Goal: Information Seeking & Learning: Learn about a topic

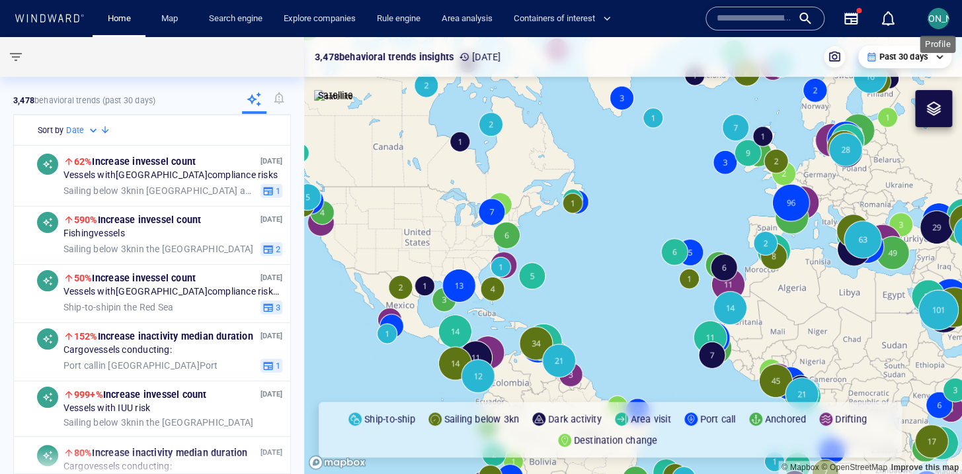
click at [934, 19] on span "[PERSON_NAME]" at bounding box center [939, 18] width 71 height 11
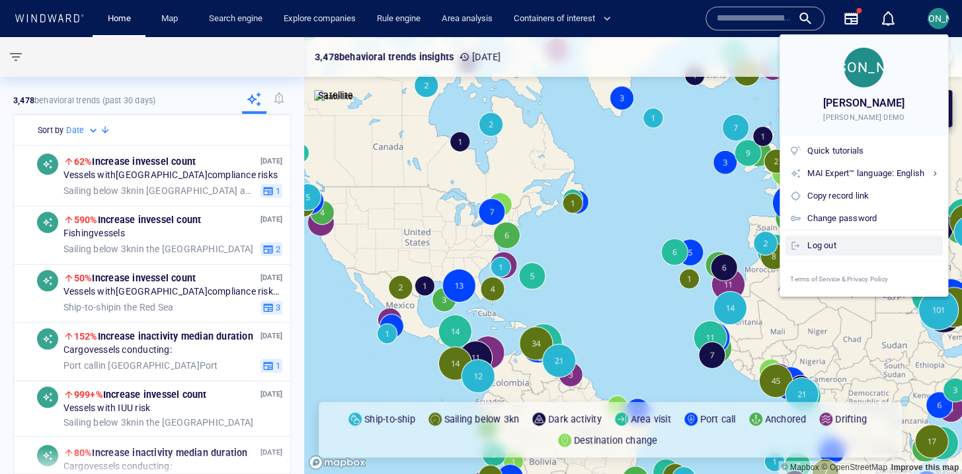
click at [847, 250] on div "Log out" at bounding box center [873, 245] width 130 height 15
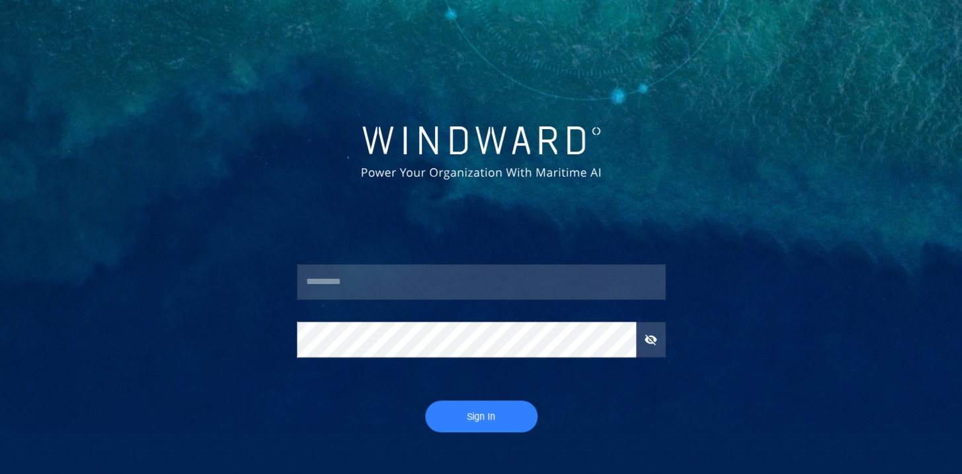
click at [353, 289] on input "text" at bounding box center [481, 282] width 369 height 36
type input "****"
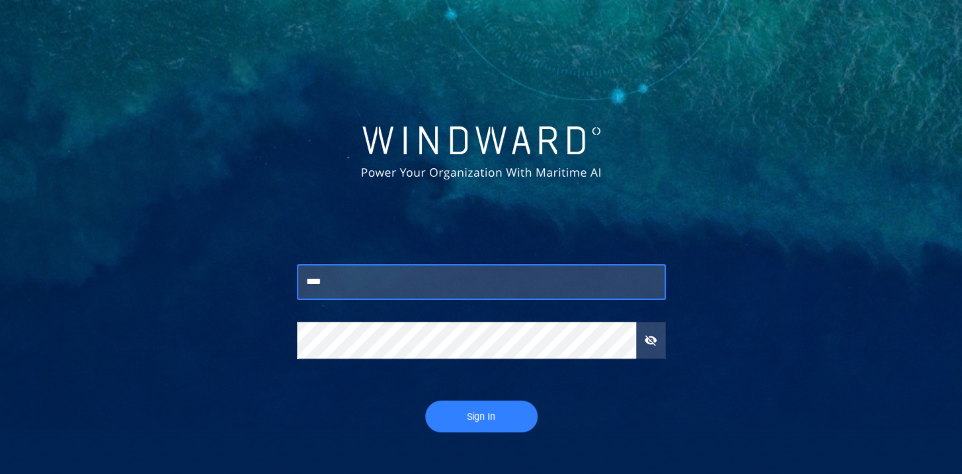
click at [454, 402] on button "Sign In" at bounding box center [481, 416] width 112 height 32
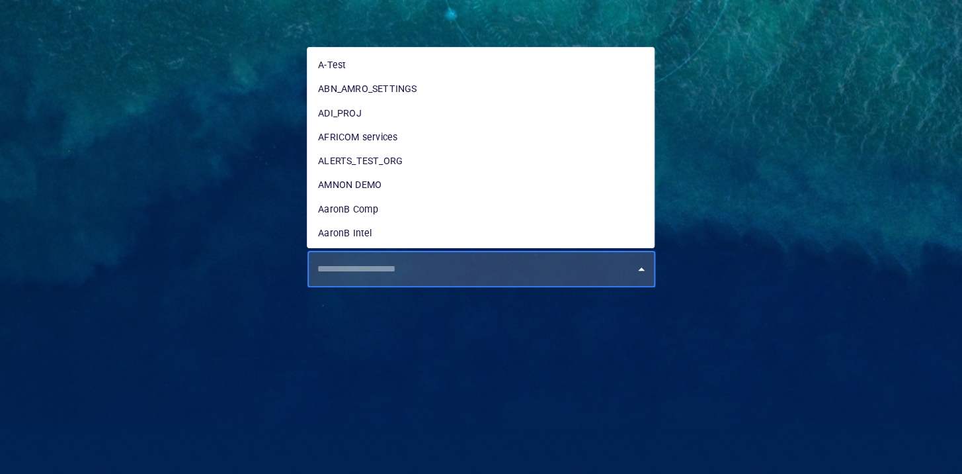
click at [476, 272] on input "text" at bounding box center [485, 269] width 342 height 24
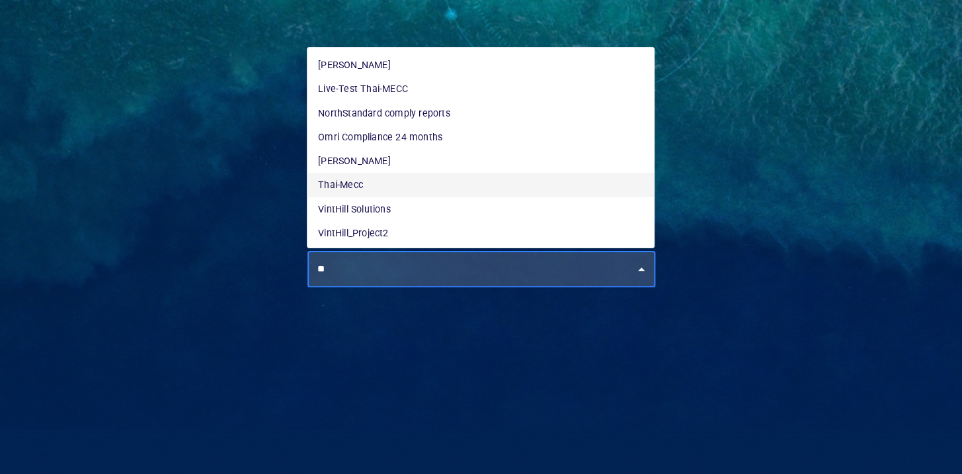
click at [351, 189] on li "Thai-Mecc" at bounding box center [481, 185] width 347 height 24
type input "*********"
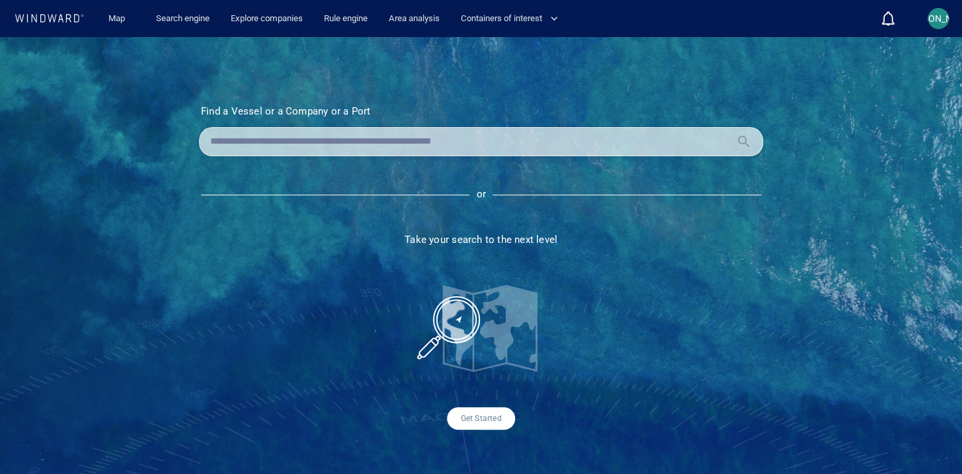
click at [117, 23] on link "Map" at bounding box center [119, 18] width 32 height 23
click at [114, 23] on link "Map" at bounding box center [119, 18] width 32 height 23
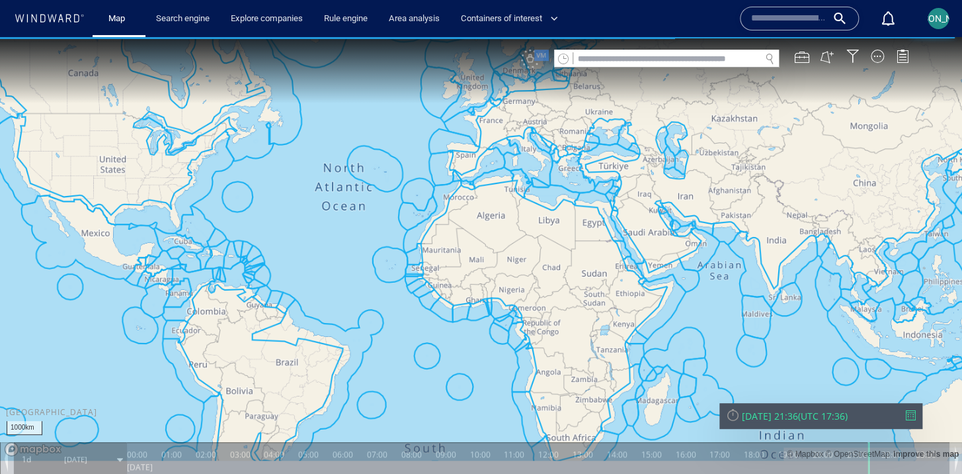
click at [589, 63] on input "text" at bounding box center [666, 59] width 187 height 18
paste input "*******"
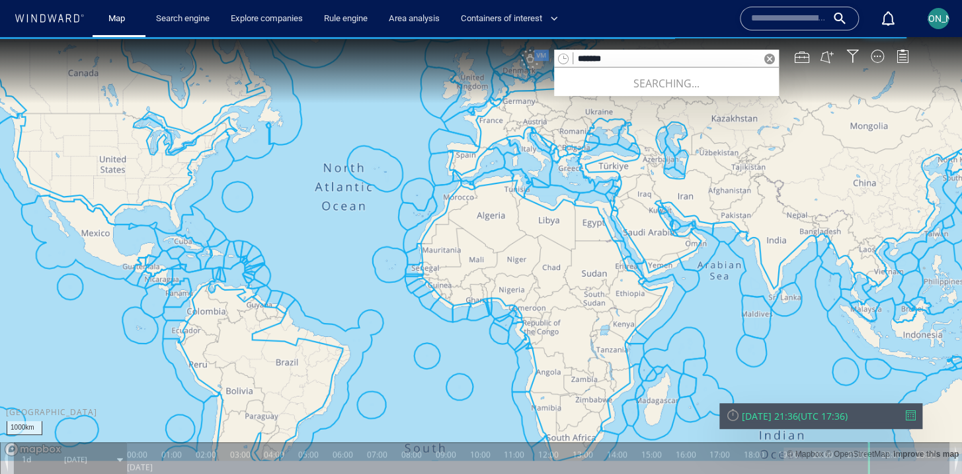
type input "*******"
click at [761, 425] on div "Thu 11/09/2025 21:36 ( UTC 17:36 )" at bounding box center [821, 416] width 203 height 26
click at [769, 408] on div "Thu 11/09/2025 21:36 ( UTC 17:36 )" at bounding box center [821, 416] width 203 height 26
click at [767, 413] on div "Thu 11/09/2025 21:36" at bounding box center [770, 415] width 56 height 13
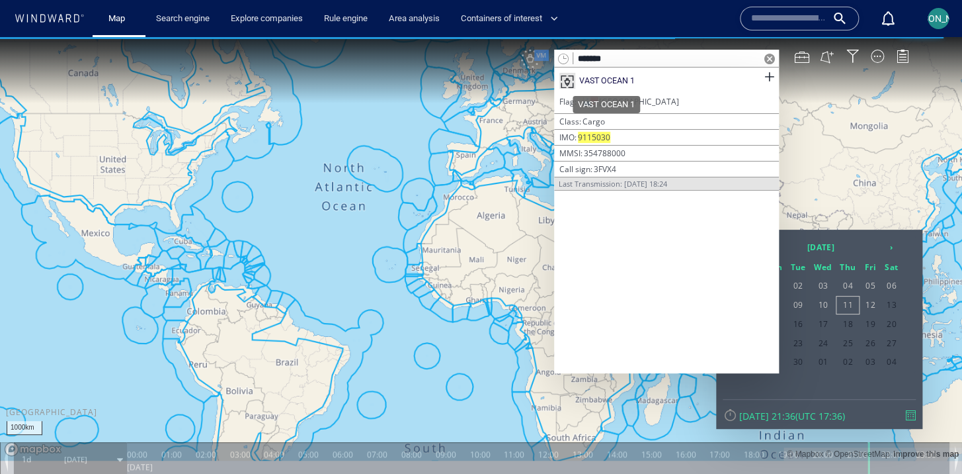
click at [624, 81] on div "VAST OCEAN 1" at bounding box center [607, 81] width 56 height 12
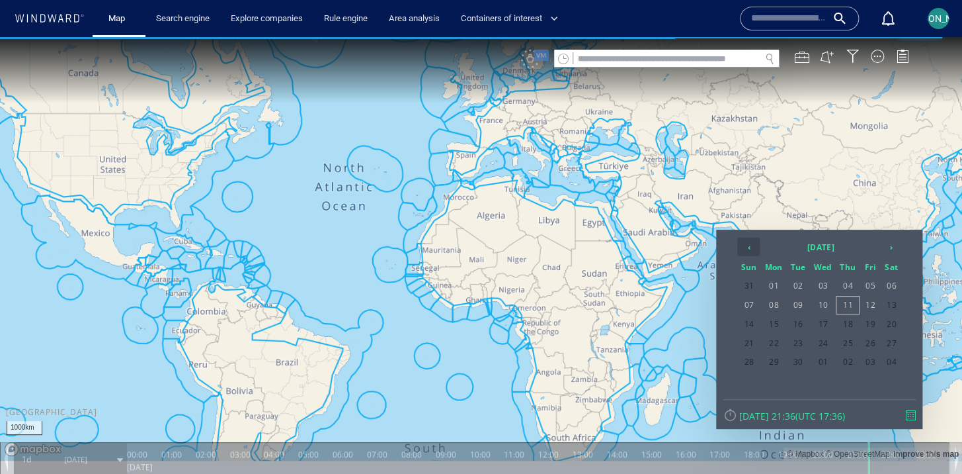
click at [753, 246] on th "‹" at bounding box center [748, 246] width 22 height 19
click at [751, 305] on span "01" at bounding box center [749, 304] width 22 height 17
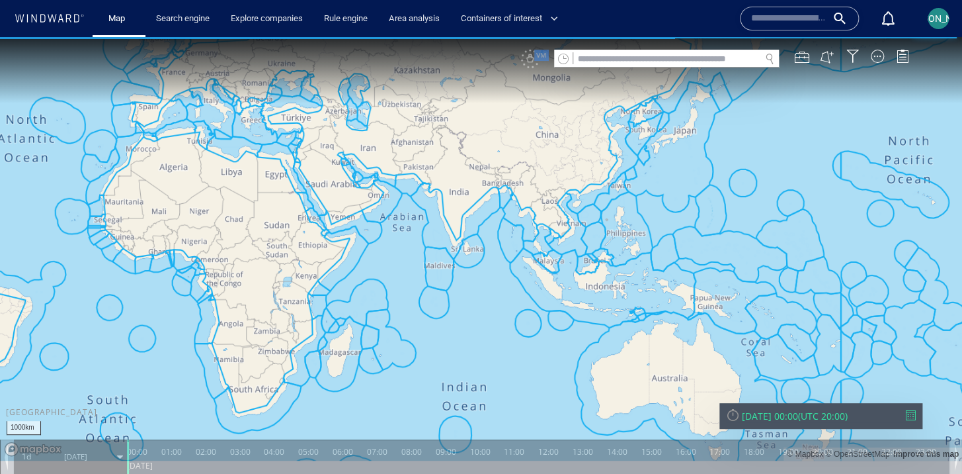
drag, startPoint x: 773, startPoint y: 350, endPoint x: 425, endPoint y: 301, distance: 352.0
click at [425, 301] on canvas "Map" at bounding box center [481, 248] width 962 height 423
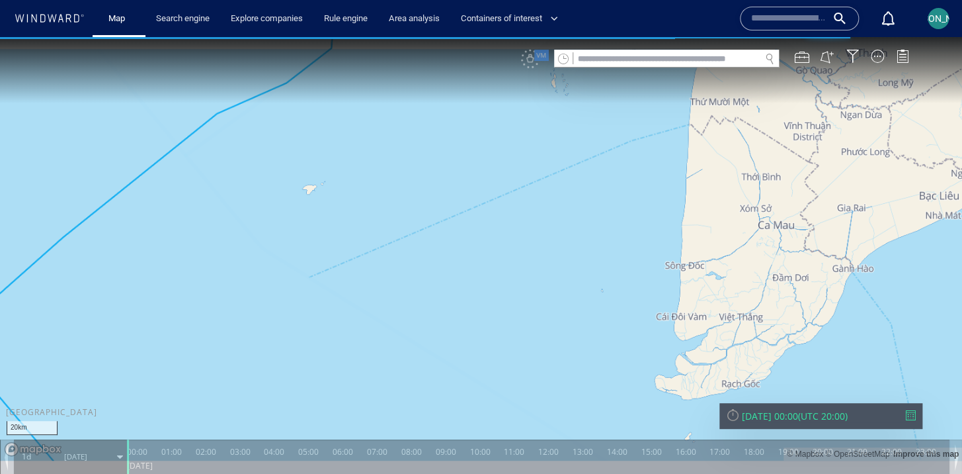
drag, startPoint x: 385, startPoint y: 235, endPoint x: 416, endPoint y: 318, distance: 88.9
click at [416, 318] on canvas "Map" at bounding box center [481, 248] width 962 height 423
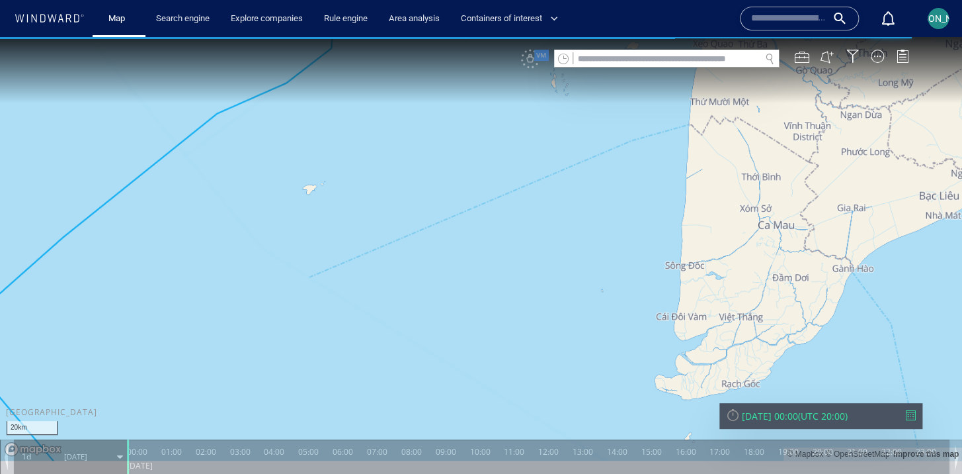
drag, startPoint x: 410, startPoint y: 315, endPoint x: 459, endPoint y: 274, distance: 63.9
click at [459, 274] on canvas "Map" at bounding box center [481, 248] width 962 height 423
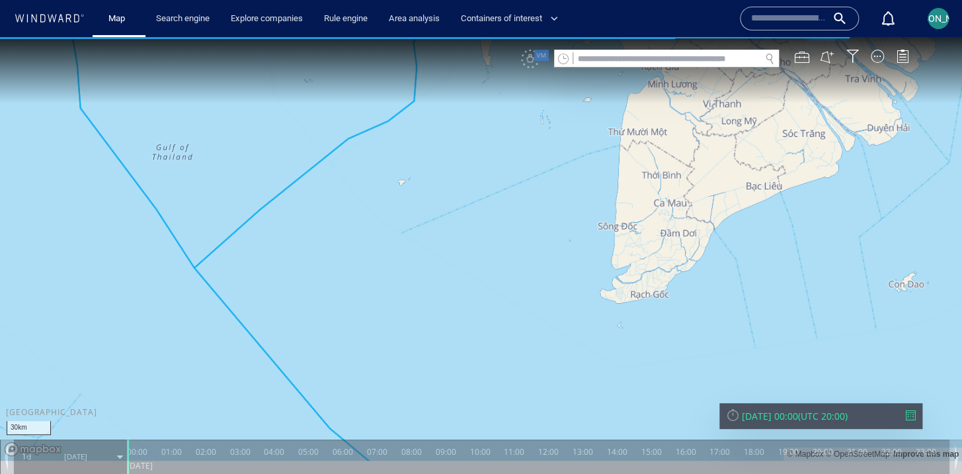
drag, startPoint x: 458, startPoint y: 274, endPoint x: 458, endPoint y: 255, distance: 19.8
click at [458, 255] on canvas "Map" at bounding box center [481, 248] width 962 height 423
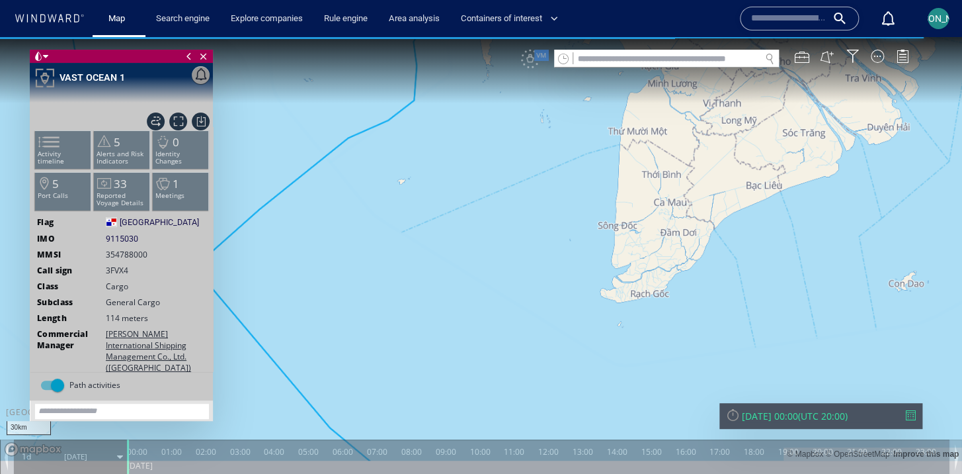
click at [187, 55] on span at bounding box center [189, 56] width 15 height 13
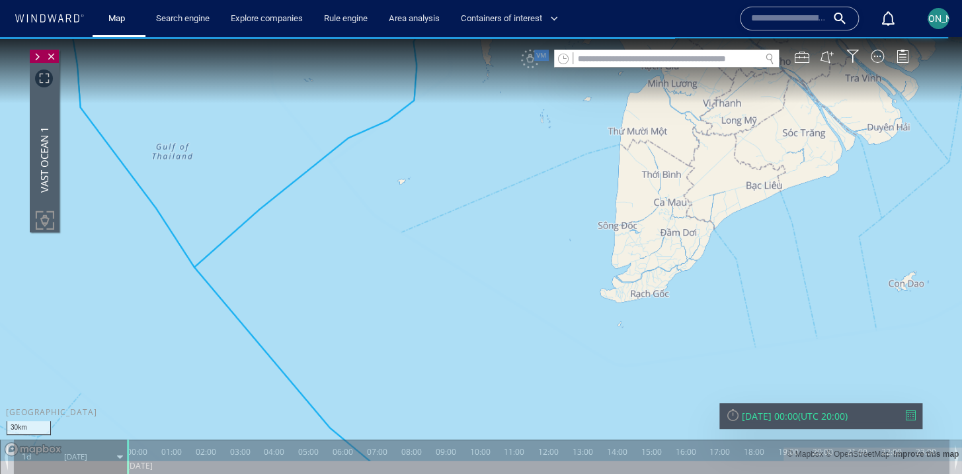
drag, startPoint x: 455, startPoint y: 308, endPoint x: 390, endPoint y: 308, distance: 64.8
click at [390, 308] on canvas "Map" at bounding box center [481, 248] width 962 height 423
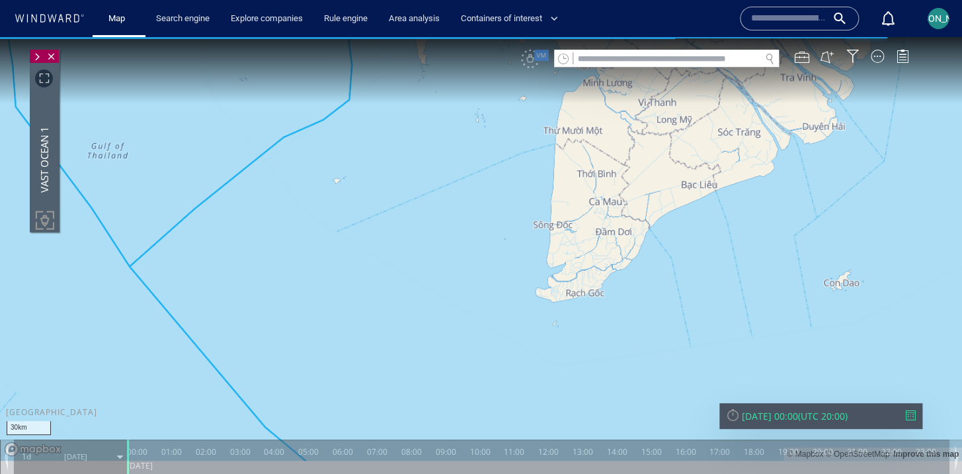
click at [44, 63] on span at bounding box center [37, 56] width 15 height 13
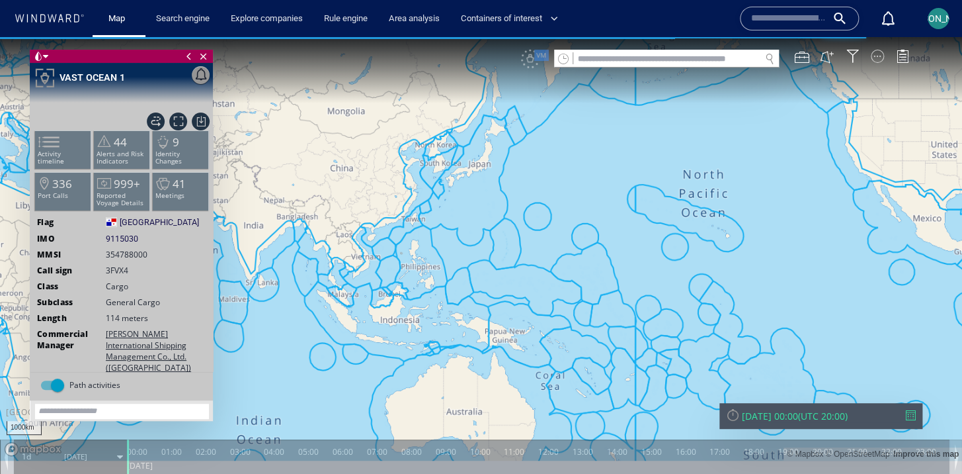
click at [877, 52] on div at bounding box center [877, 56] width 13 height 13
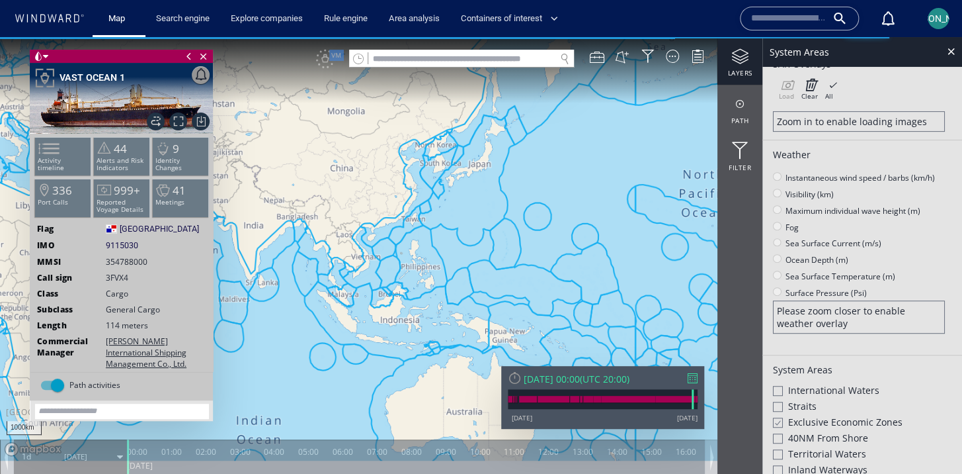
scroll to position [202, 0]
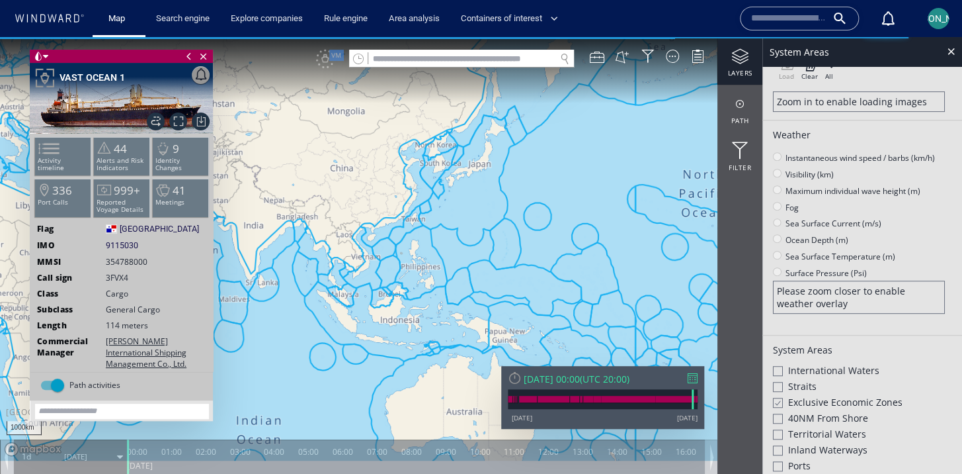
click at [779, 403] on div at bounding box center [778, 402] width 10 height 11
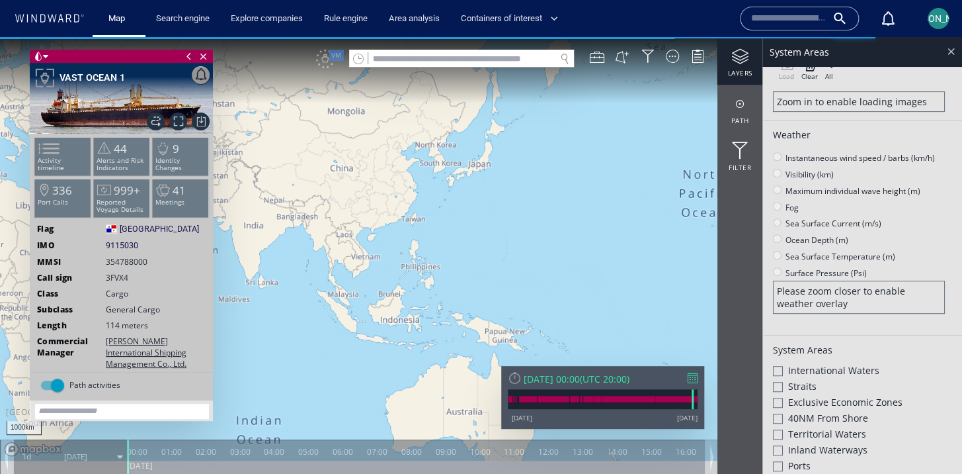
click at [951, 57] on div at bounding box center [951, 51] width 15 height 15
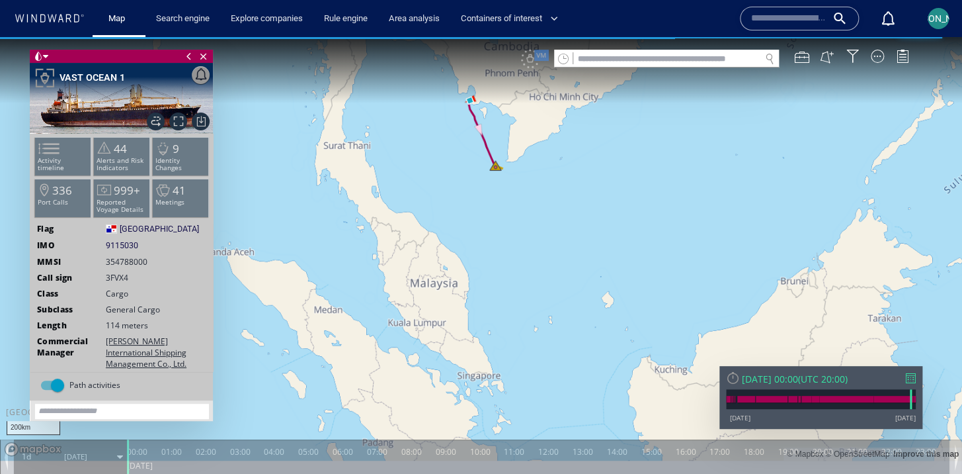
drag, startPoint x: 503, startPoint y: 218, endPoint x: 495, endPoint y: 309, distance: 91.6
click at [495, 310] on canvas "Map" at bounding box center [481, 248] width 962 height 423
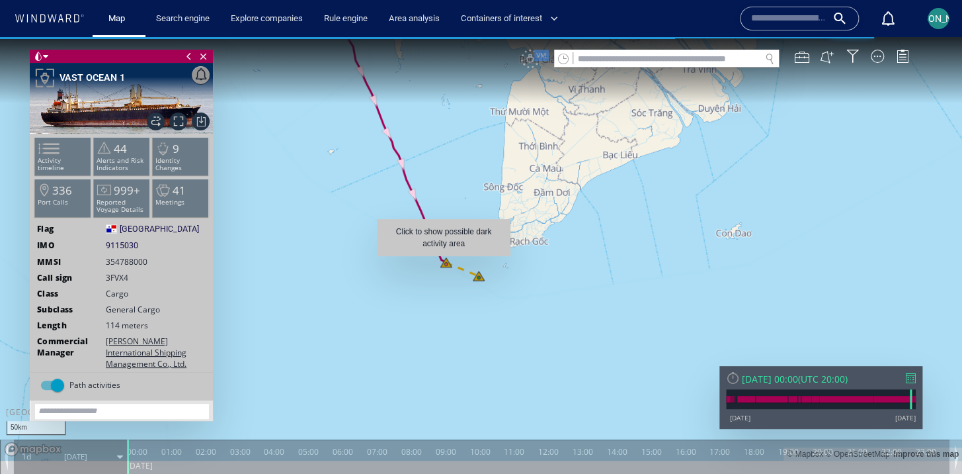
click at [444, 263] on canvas "Map" at bounding box center [481, 248] width 962 height 423
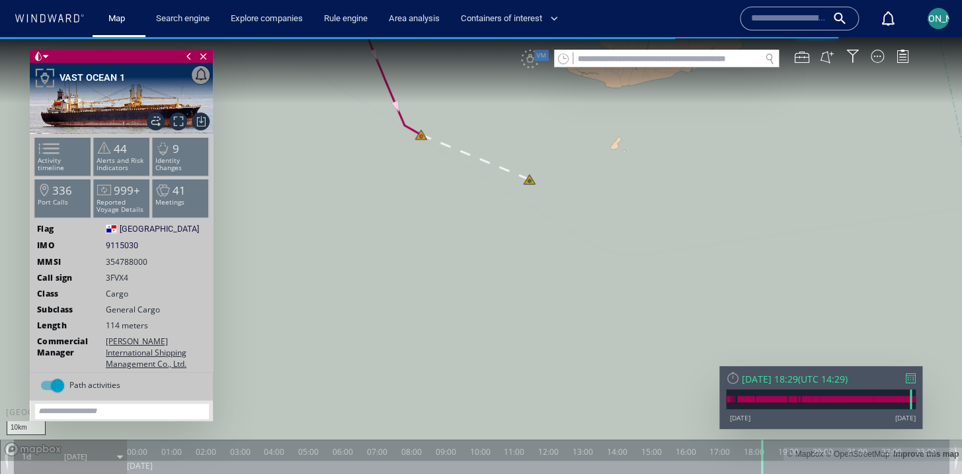
drag, startPoint x: 423, startPoint y: 165, endPoint x: 409, endPoint y: 338, distance: 173.8
click at [409, 339] on canvas "Map" at bounding box center [481, 248] width 962 height 423
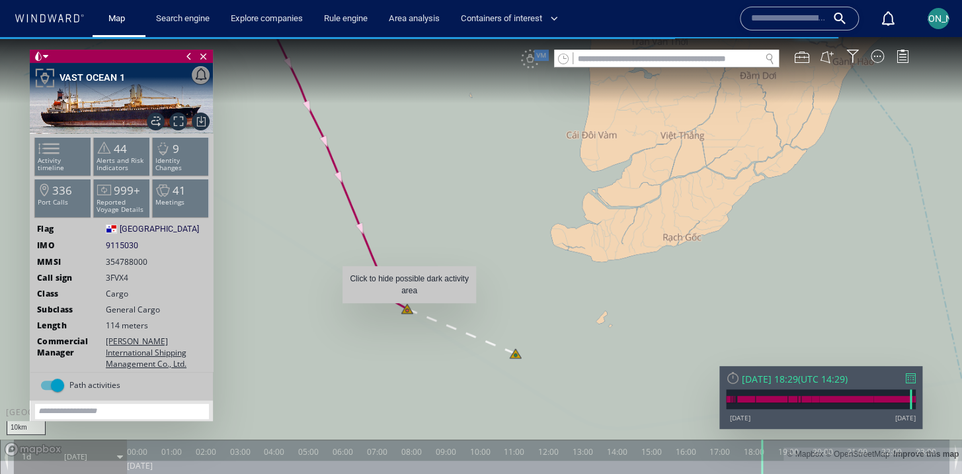
click at [409, 310] on canvas "Map" at bounding box center [481, 248] width 962 height 423
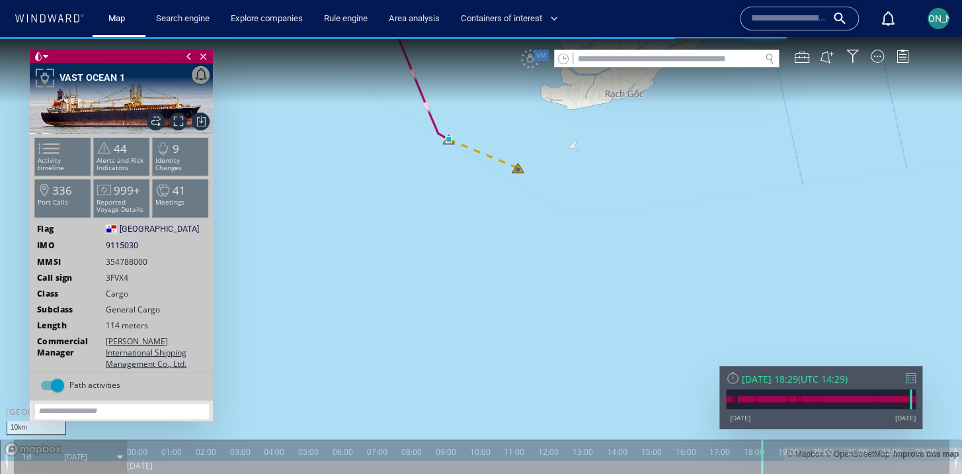
drag, startPoint x: 464, startPoint y: 153, endPoint x: 465, endPoint y: 308, distance: 155.4
click at [464, 310] on canvas "Map" at bounding box center [481, 248] width 962 height 423
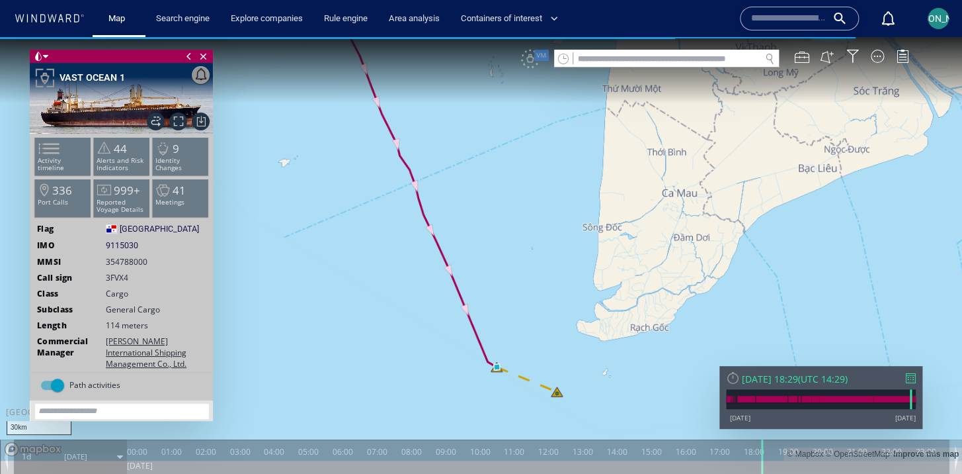
drag, startPoint x: 526, startPoint y: 147, endPoint x: 523, endPoint y: 427, distance: 280.5
click at [523, 427] on canvas "Map" at bounding box center [481, 248] width 962 height 423
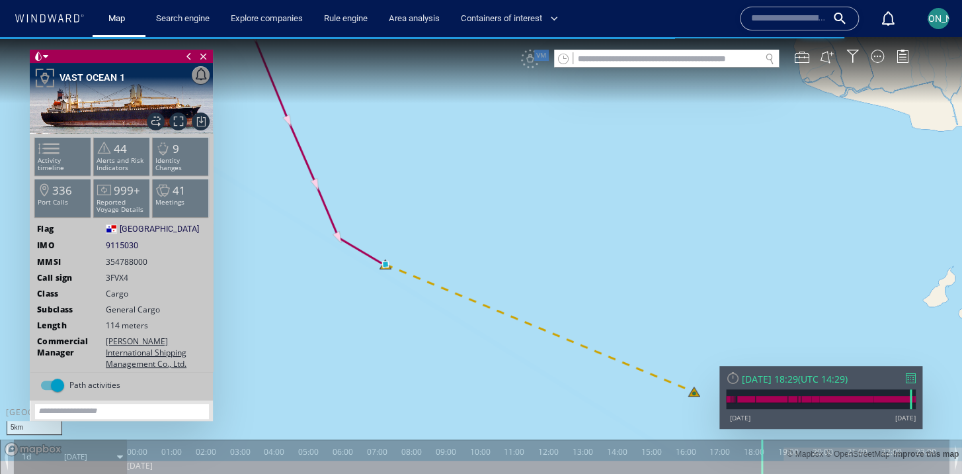
drag, startPoint x: 440, startPoint y: 341, endPoint x: 498, endPoint y: 341, distance: 58.2
click at [498, 341] on canvas "Map" at bounding box center [481, 248] width 962 height 423
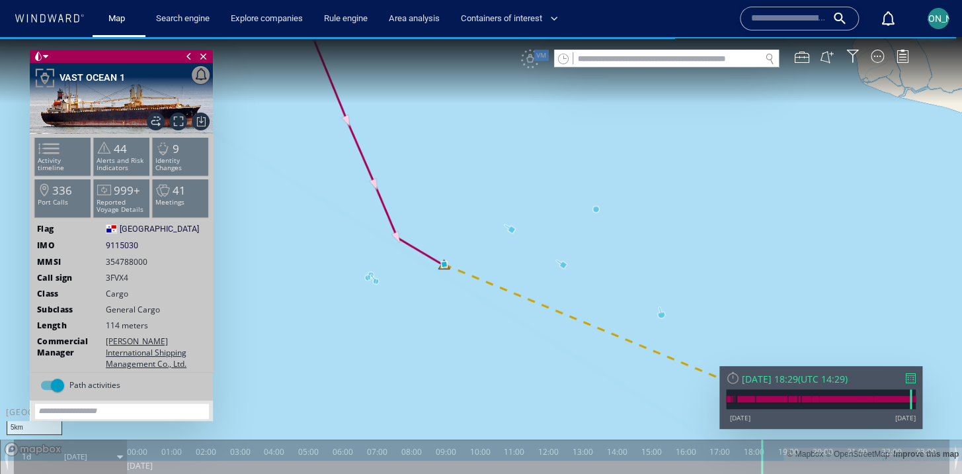
click at [599, 209] on canvas "Map" at bounding box center [481, 248] width 962 height 423
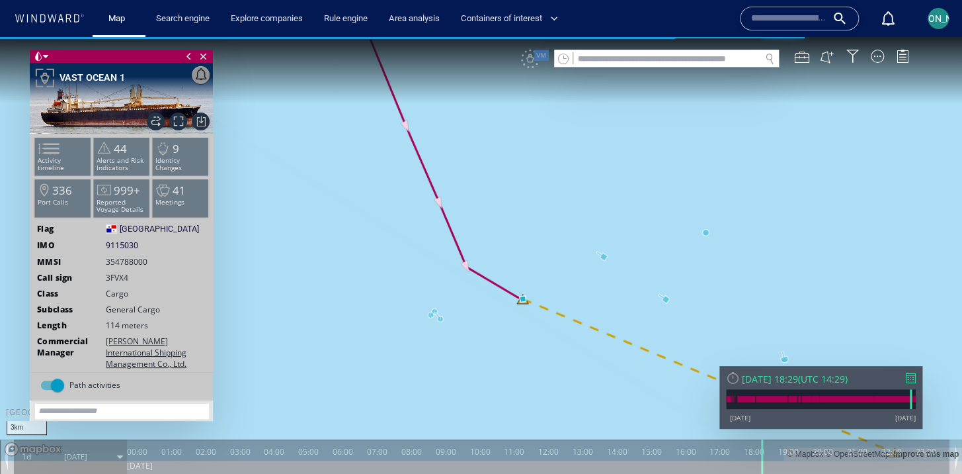
drag, startPoint x: 572, startPoint y: 337, endPoint x: 502, endPoint y: 332, distance: 70.3
click at [502, 332] on canvas "Map" at bounding box center [481, 248] width 962 height 423
drag, startPoint x: 580, startPoint y: 282, endPoint x: 580, endPoint y: 263, distance: 18.5
click at [580, 263] on canvas "Map" at bounding box center [481, 248] width 962 height 423
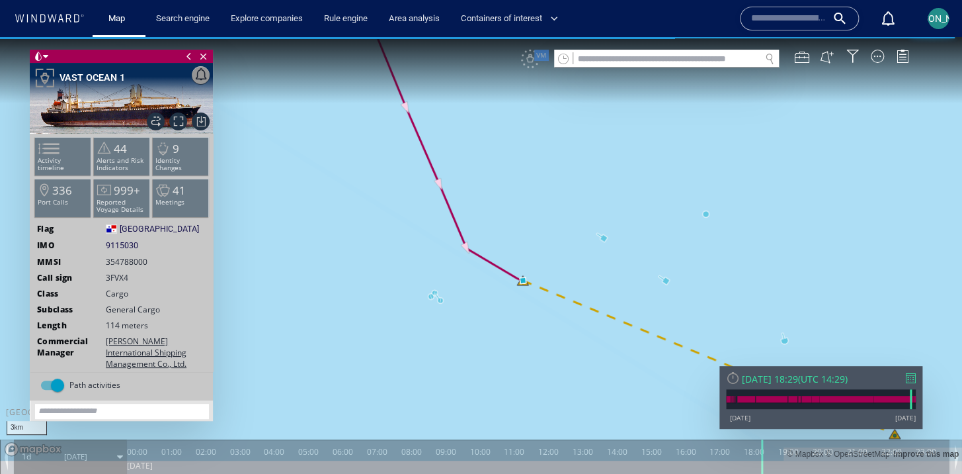
click at [189, 56] on span at bounding box center [189, 56] width 15 height 13
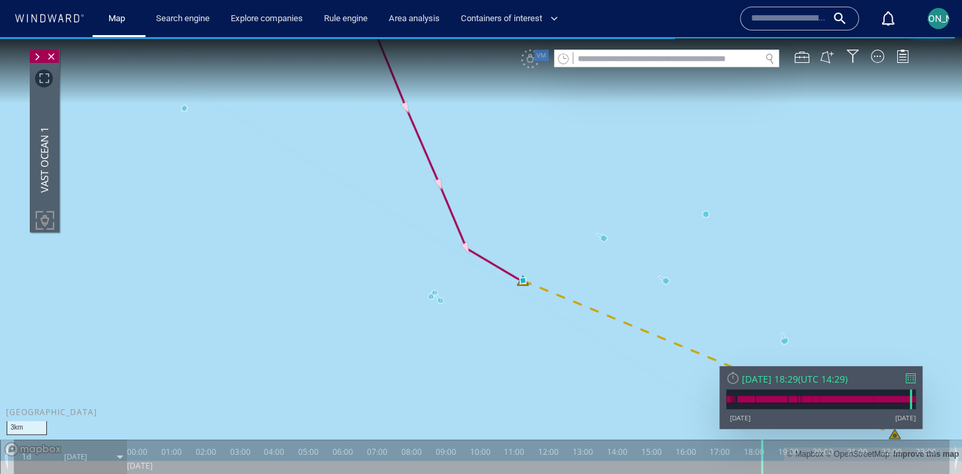
drag, startPoint x: 505, startPoint y: 210, endPoint x: 394, endPoint y: 209, distance: 111.1
click at [394, 209] on canvas "Map" at bounding box center [481, 248] width 962 height 423
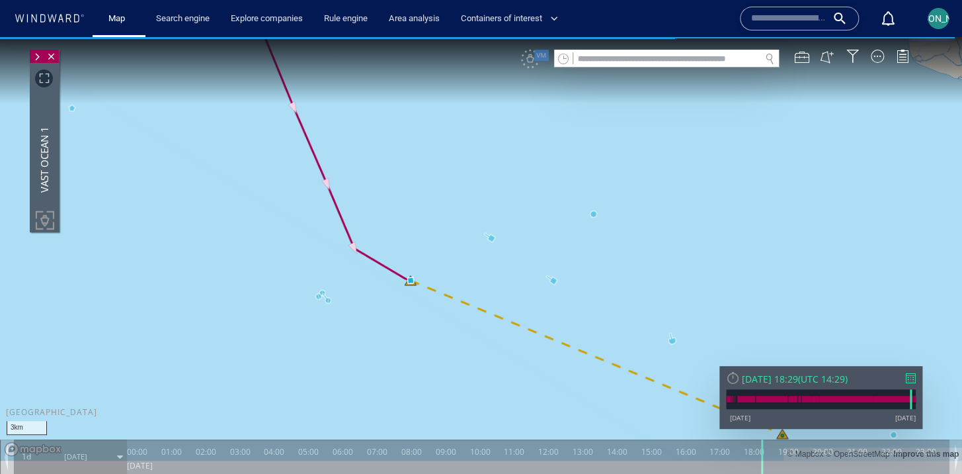
drag, startPoint x: 206, startPoint y: 184, endPoint x: 357, endPoint y: 231, distance: 157.9
click at [357, 231] on canvas "Map" at bounding box center [481, 248] width 962 height 423
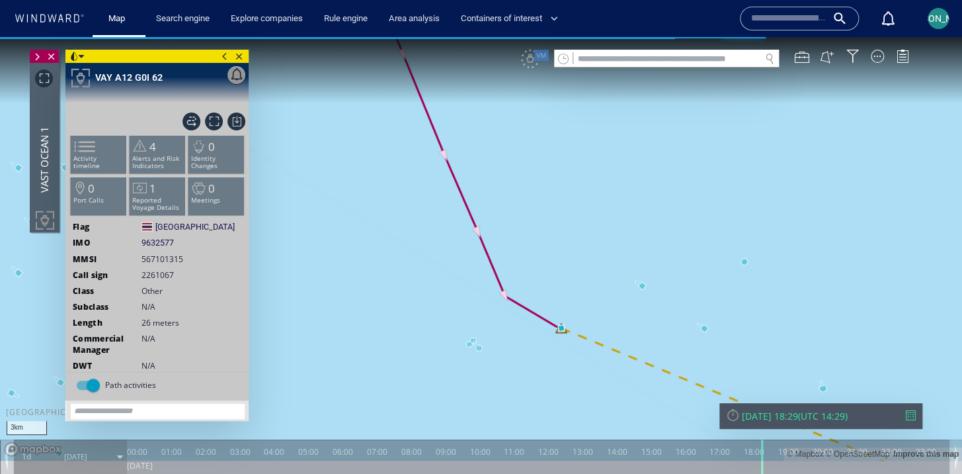
click at [221, 55] on span at bounding box center [225, 56] width 15 height 13
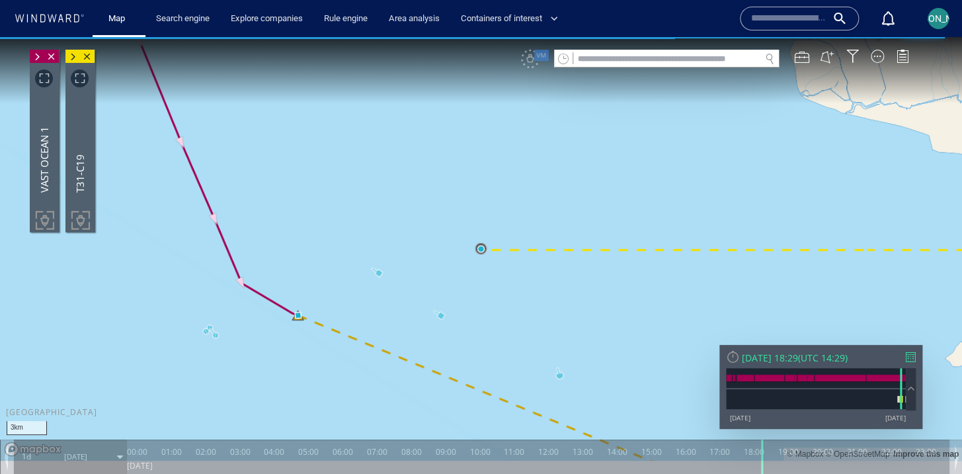
click at [343, 218] on canvas "Map" at bounding box center [481, 248] width 962 height 423
click at [878, 58] on div at bounding box center [877, 56] width 13 height 13
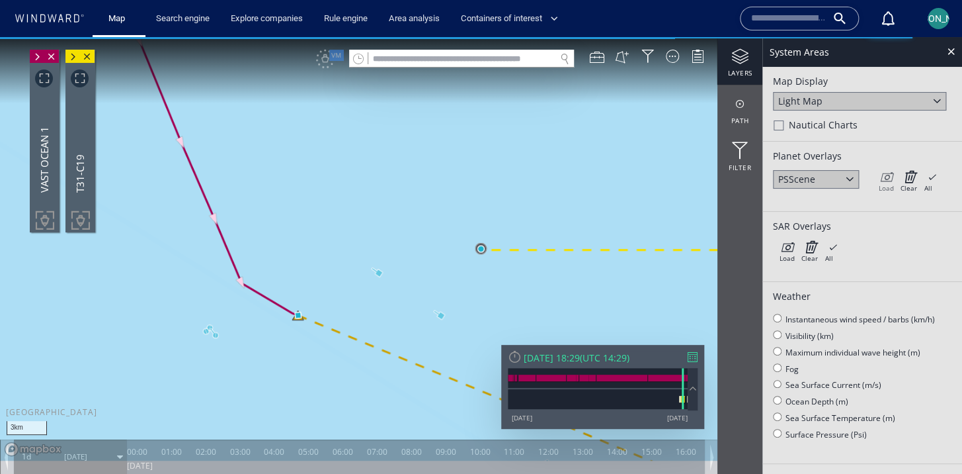
click at [889, 176] on icon at bounding box center [885, 176] width 15 height 13
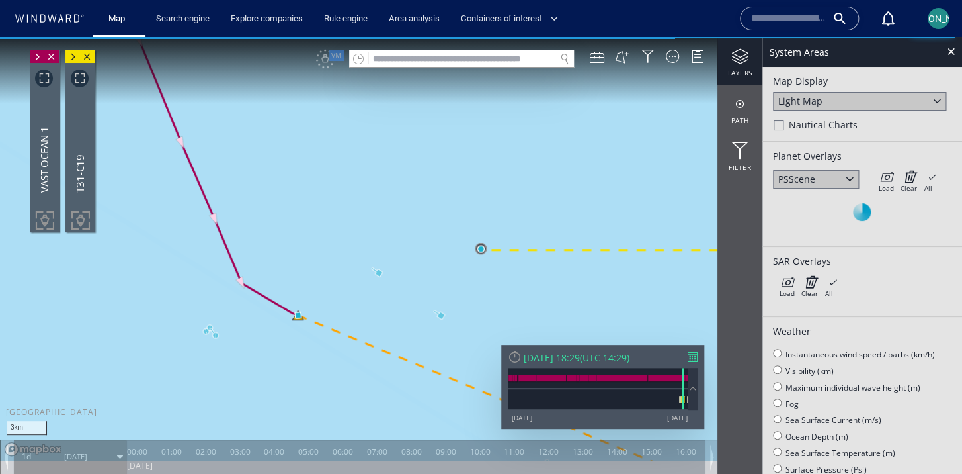
click at [368, 313] on canvas "Map" at bounding box center [481, 248] width 962 height 423
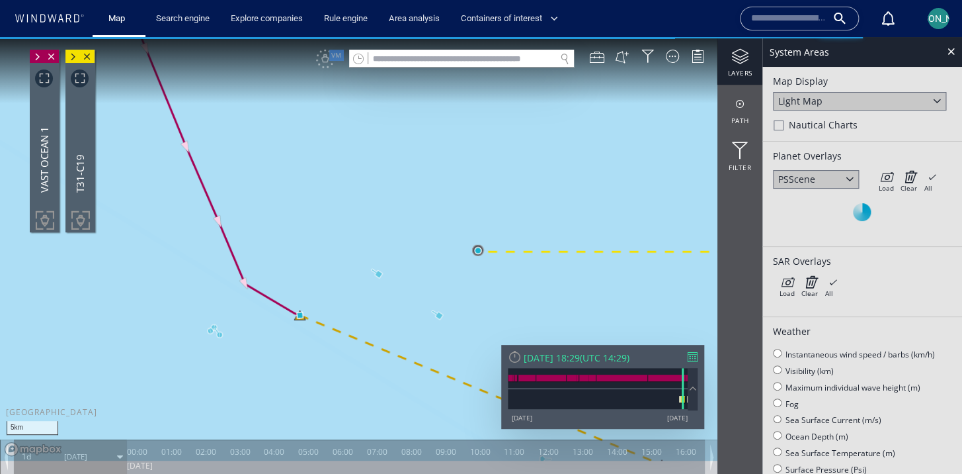
drag, startPoint x: 368, startPoint y: 313, endPoint x: 370, endPoint y: 291, distance: 21.9
click at [370, 291] on canvas "Map" at bounding box center [481, 248] width 962 height 423
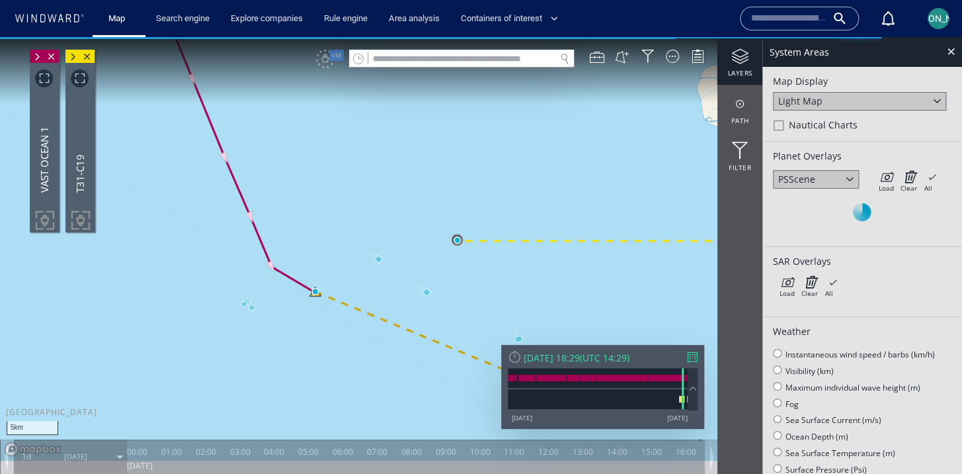
scroll to position [13, 0]
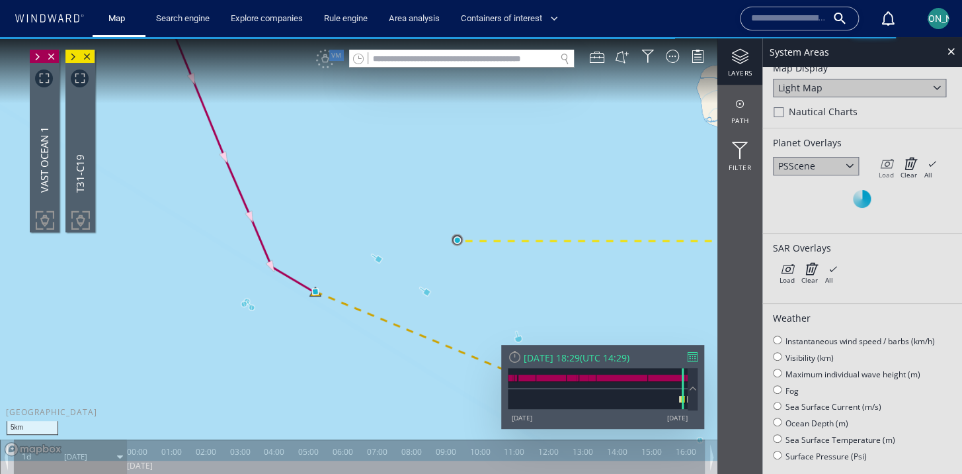
click at [884, 161] on icon at bounding box center [885, 163] width 15 height 13
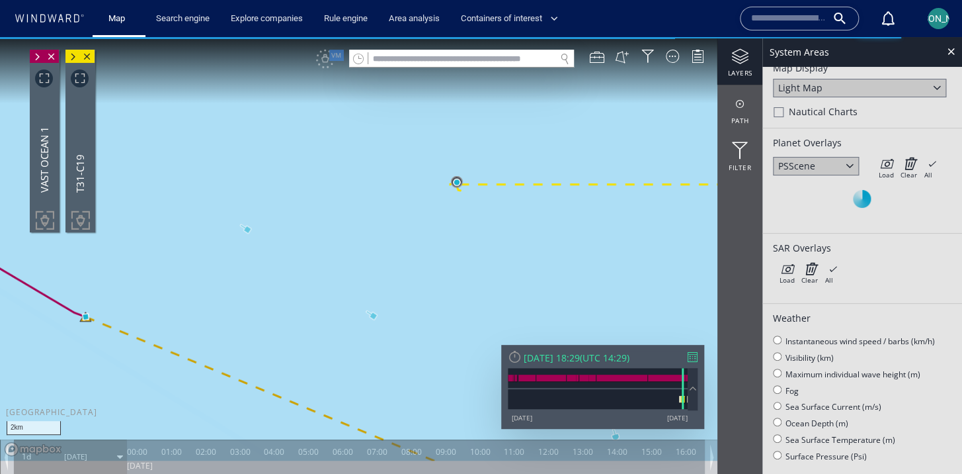
drag, startPoint x: 458, startPoint y: 276, endPoint x: 558, endPoint y: 259, distance: 101.3
click at [558, 259] on canvas "Map" at bounding box center [481, 248] width 962 height 423
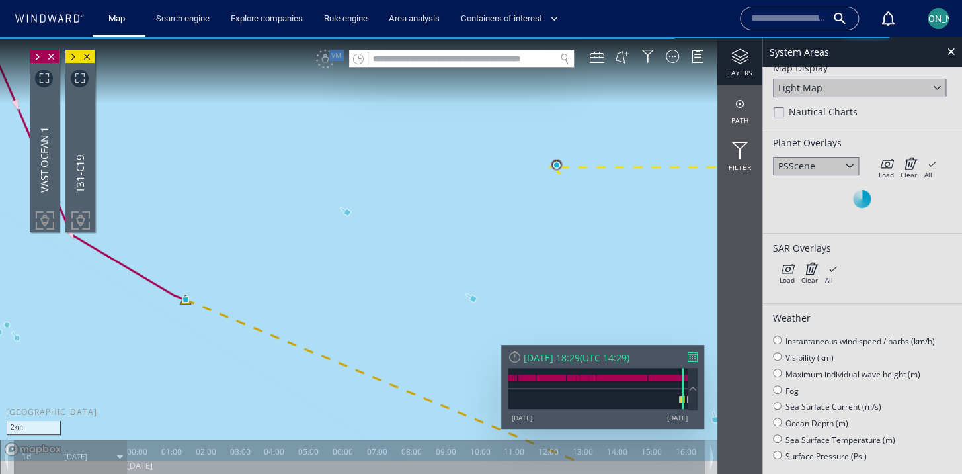
click at [642, 205] on canvas "Map" at bounding box center [481, 248] width 962 height 423
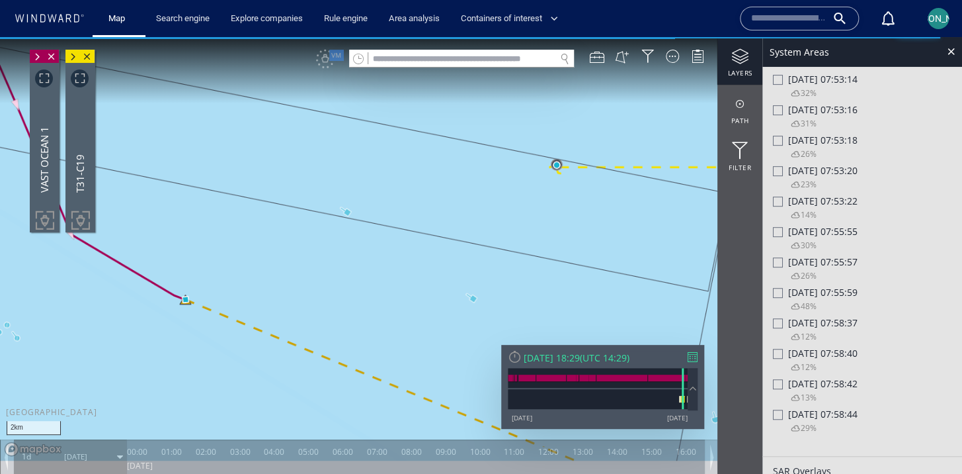
scroll to position [240, 0]
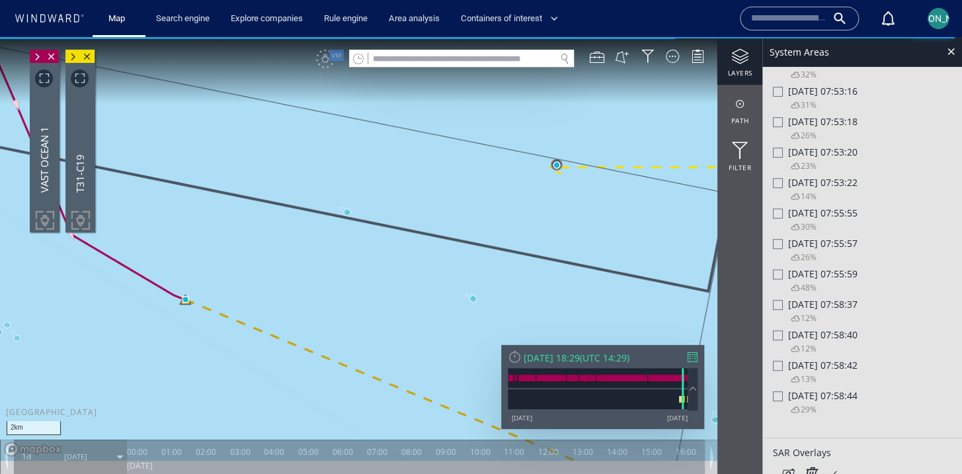
click at [780, 340] on div at bounding box center [778, 335] width 10 height 10
click at [780, 370] on div at bounding box center [778, 365] width 10 height 10
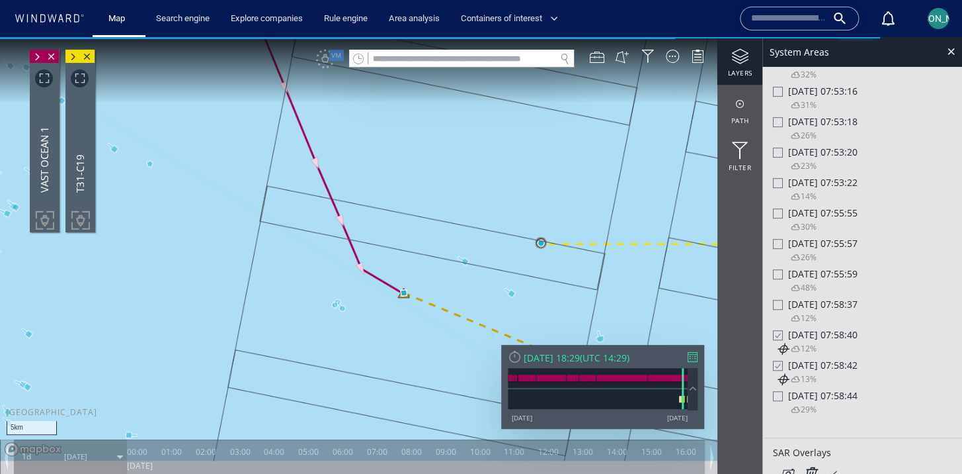
drag, startPoint x: 566, startPoint y: 282, endPoint x: 540, endPoint y: 288, distance: 26.5
click at [540, 288] on canvas "Map" at bounding box center [481, 248] width 962 height 423
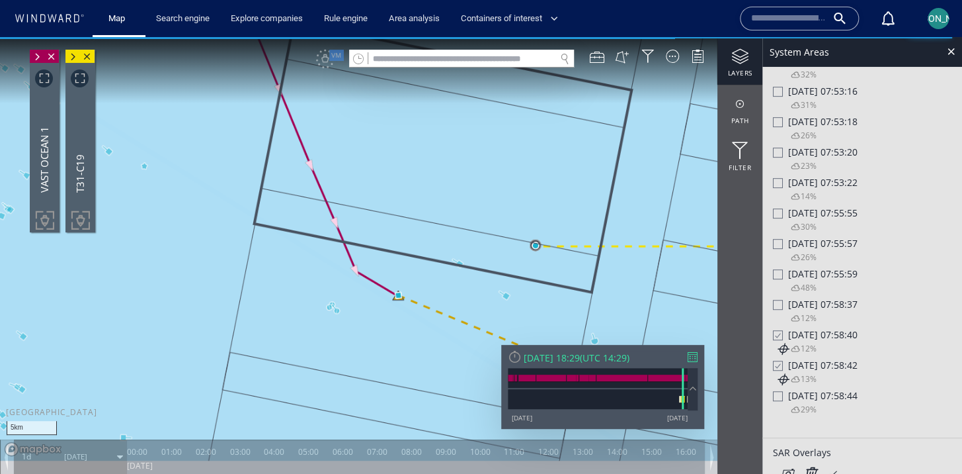
click at [784, 350] on icon at bounding box center [782, 348] width 13 height 13
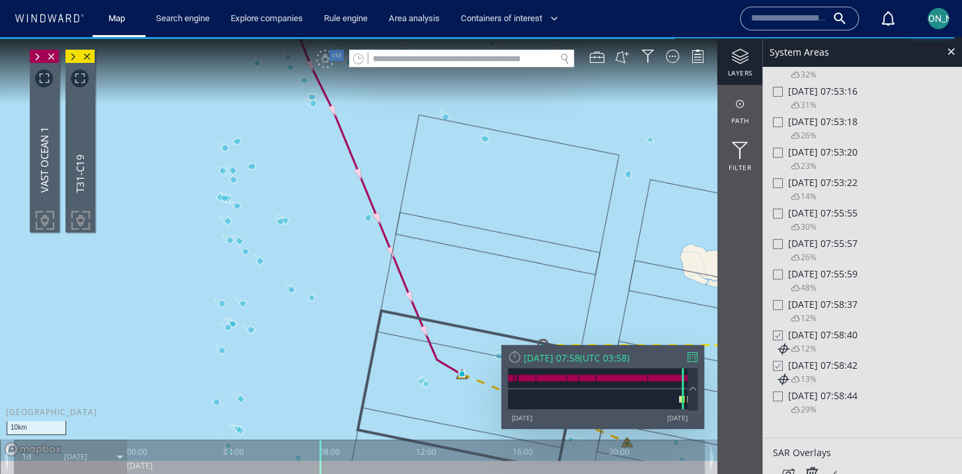
click at [782, 380] on icon at bounding box center [782, 378] width 13 height 13
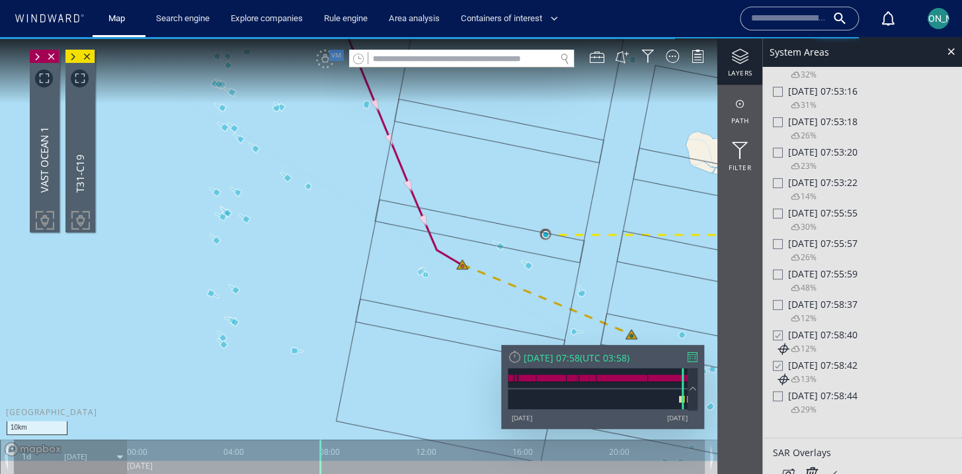
drag, startPoint x: 489, startPoint y: 173, endPoint x: 472, endPoint y: 212, distance: 42.0
click at [472, 212] on canvas "Map" at bounding box center [481, 248] width 962 height 423
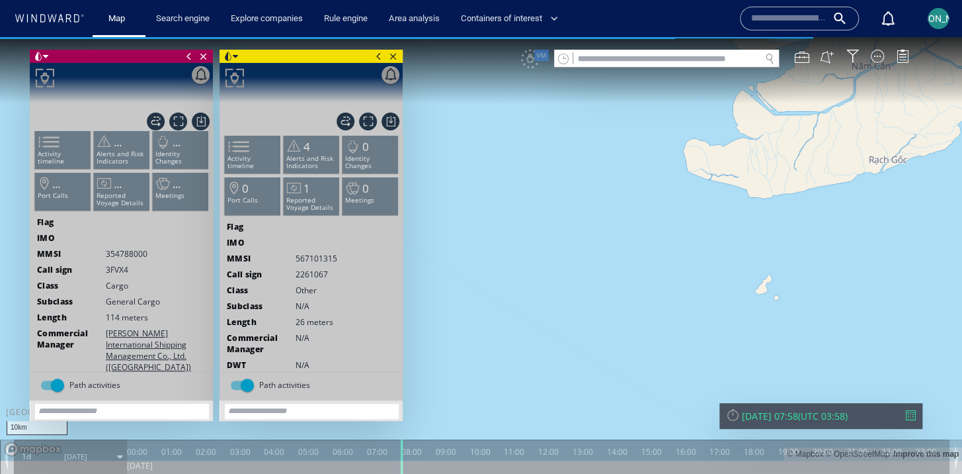
click at [380, 57] on span at bounding box center [379, 56] width 15 height 13
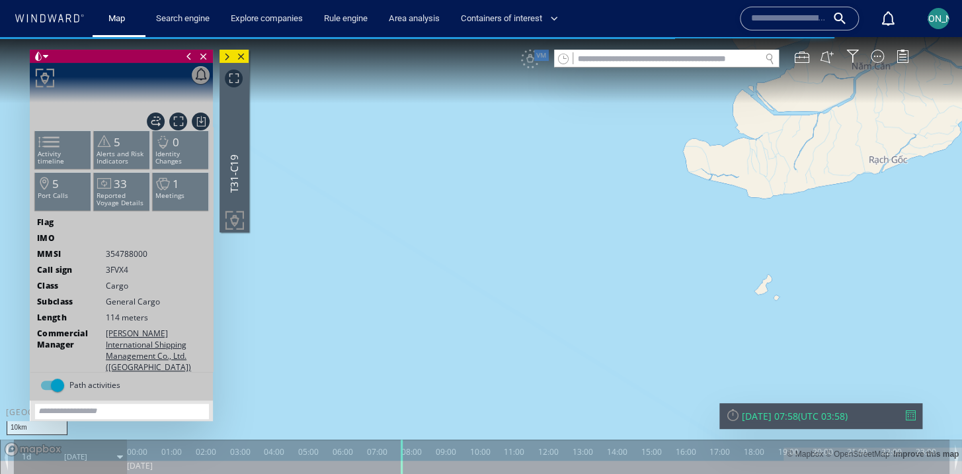
click at [190, 60] on span at bounding box center [189, 56] width 15 height 13
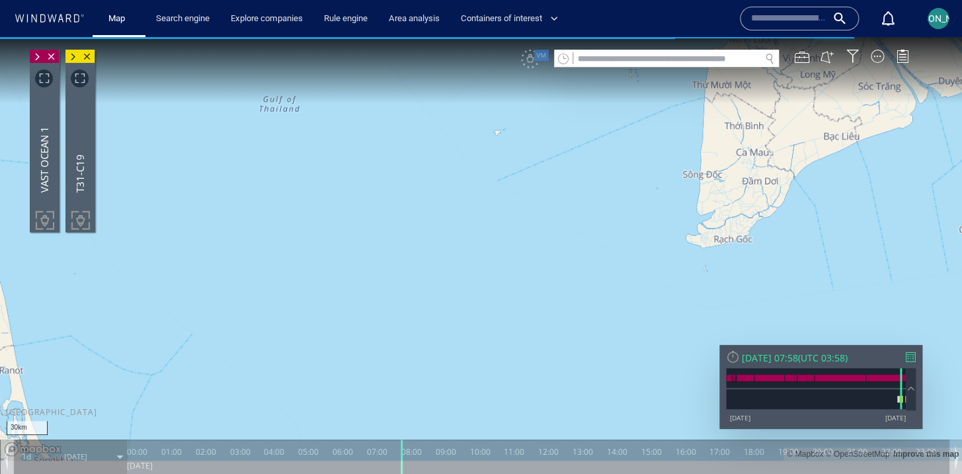
drag, startPoint x: 738, startPoint y: 278, endPoint x: 688, endPoint y: 253, distance: 56.5
click at [688, 253] on canvas "Map" at bounding box center [481, 248] width 962 height 423
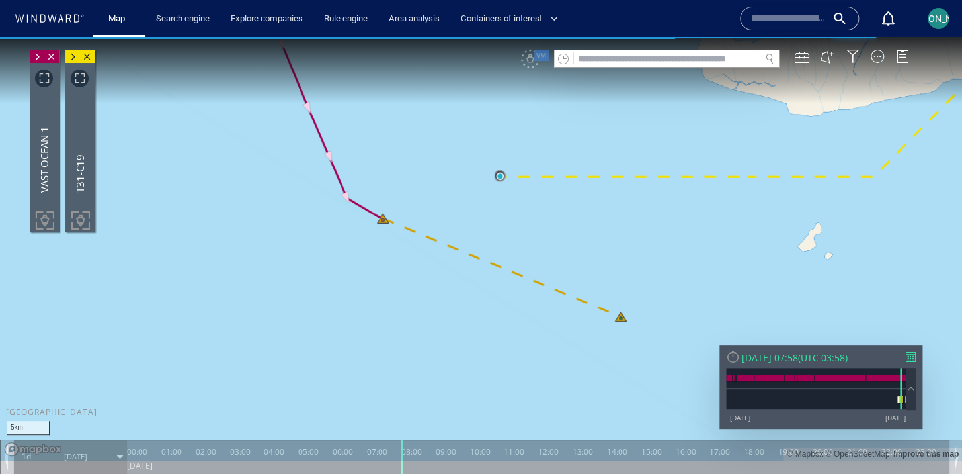
click at [415, 193] on canvas "Map" at bounding box center [481, 248] width 962 height 423
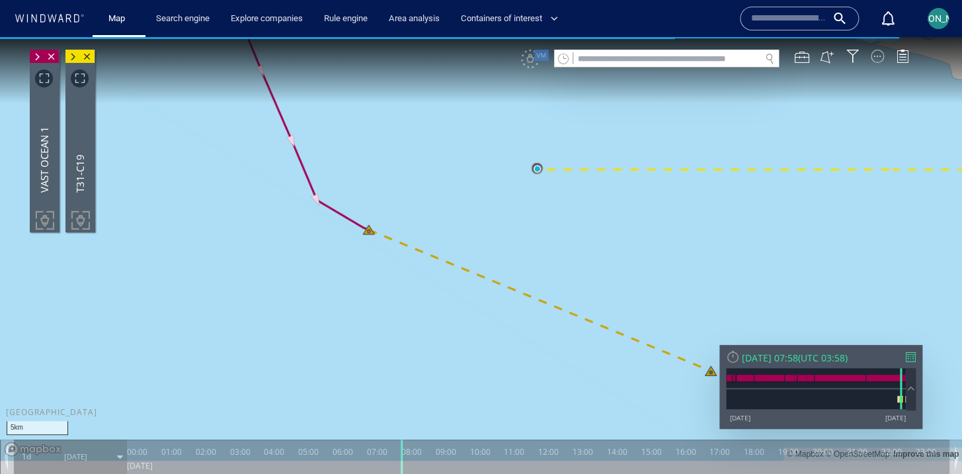
click at [876, 54] on div at bounding box center [877, 56] width 13 height 13
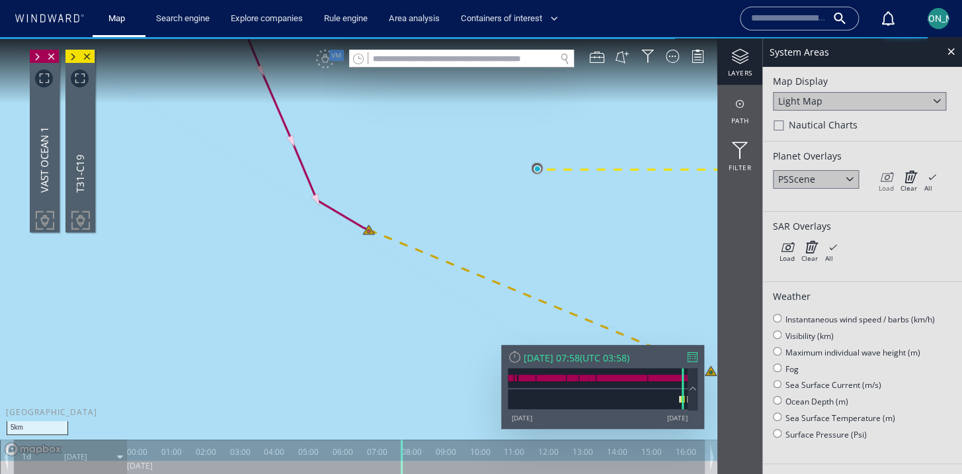
click at [884, 183] on div "Load" at bounding box center [885, 187] width 15 height 9
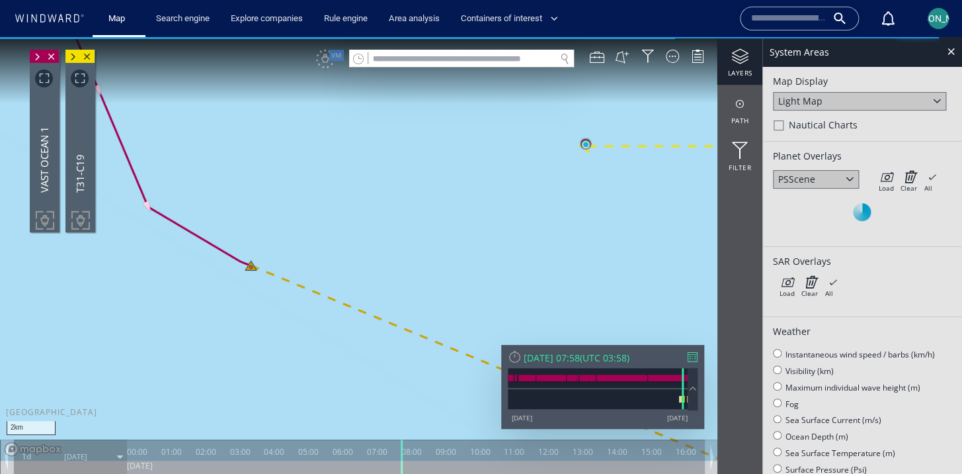
drag, startPoint x: 488, startPoint y: 193, endPoint x: 480, endPoint y: 223, distance: 30.8
click at [480, 224] on canvas "Map" at bounding box center [481, 248] width 962 height 423
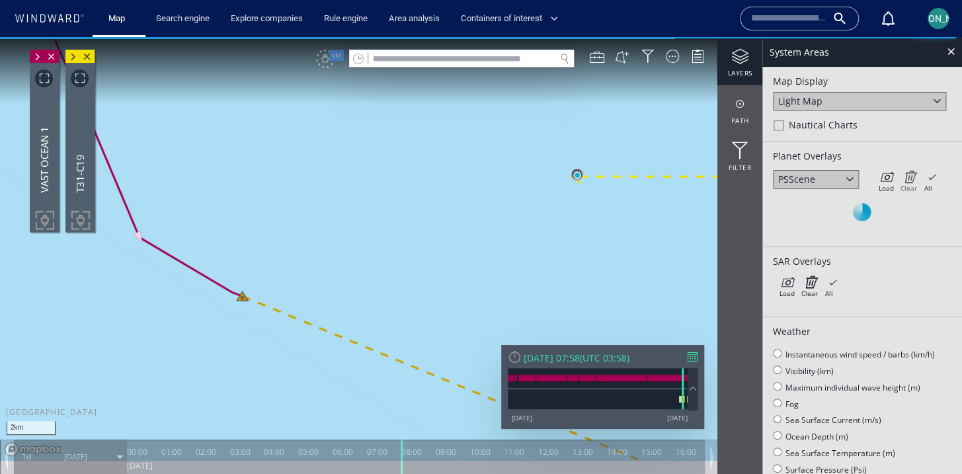
click at [908, 174] on icon at bounding box center [909, 176] width 17 height 13
